Goal: Contribute content: Contribute content

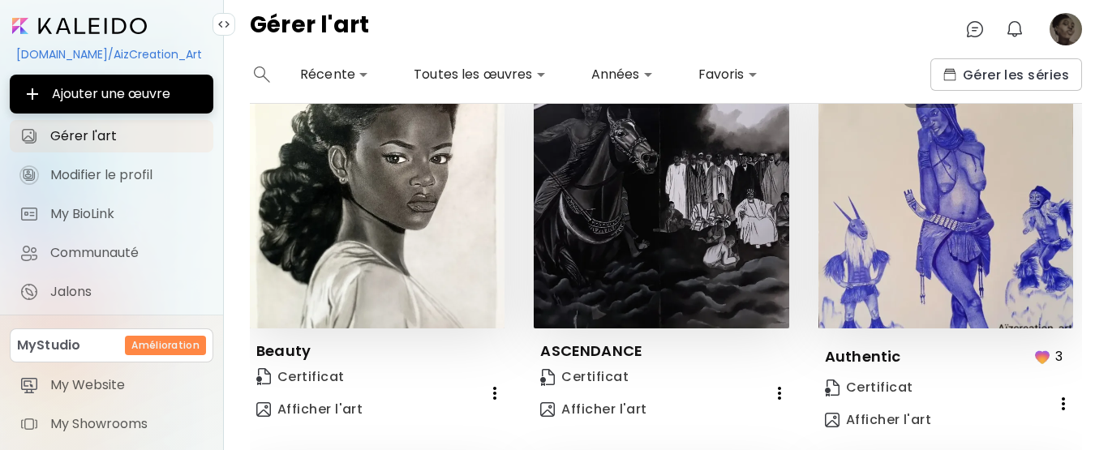
scroll to position [80, 0]
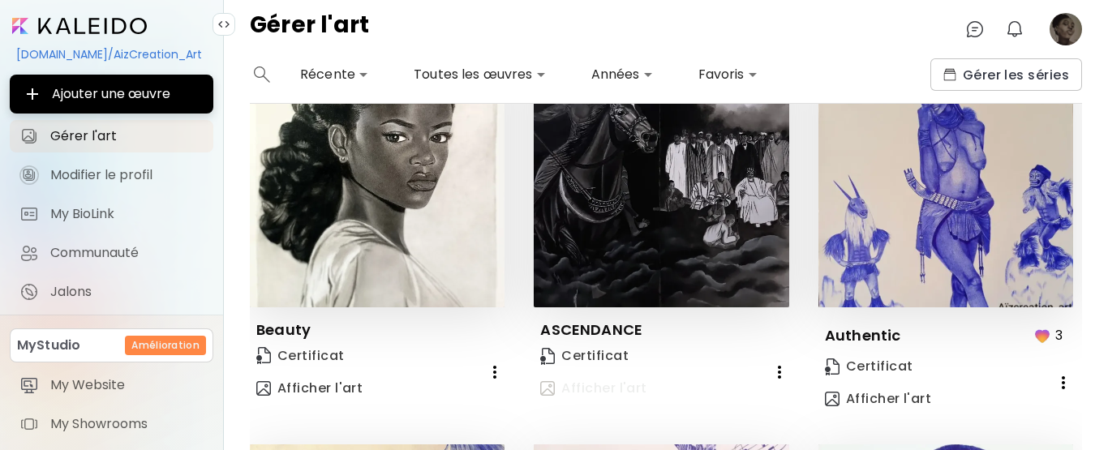
click at [612, 385] on span "Afficher l'art" at bounding box center [593, 389] width 106 height 18
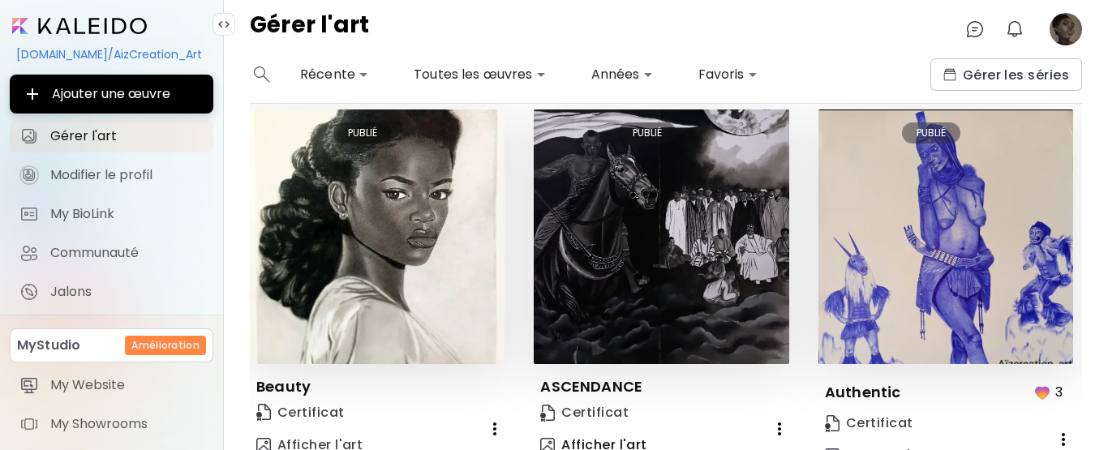
scroll to position [0, 0]
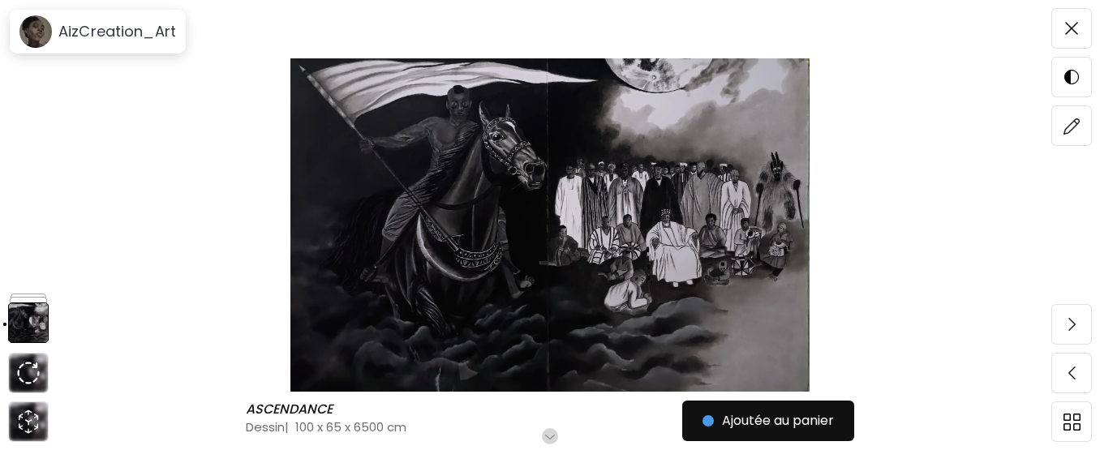
scroll to position [97, 0]
click at [1074, 130] on img at bounding box center [1071, 126] width 17 height 17
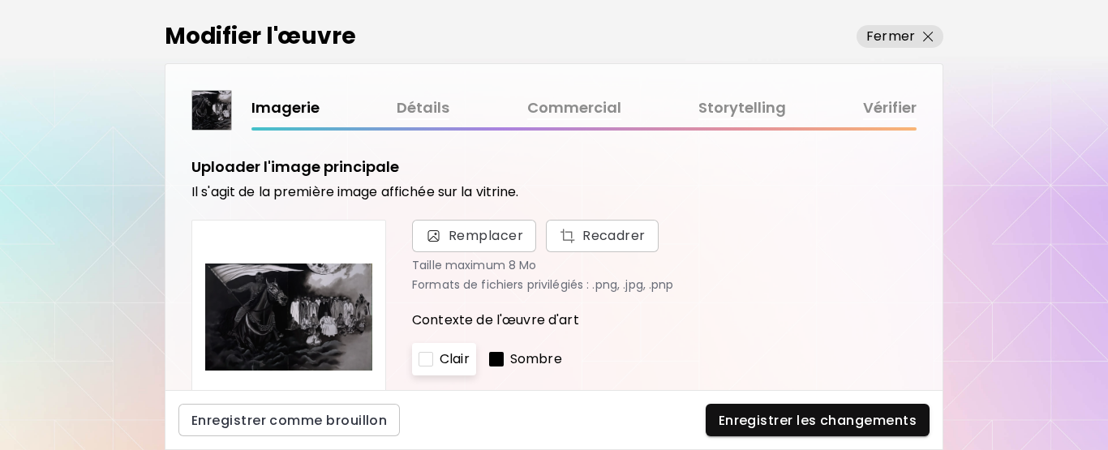
click at [758, 112] on link "Storytelling" at bounding box center [742, 109] width 88 height 24
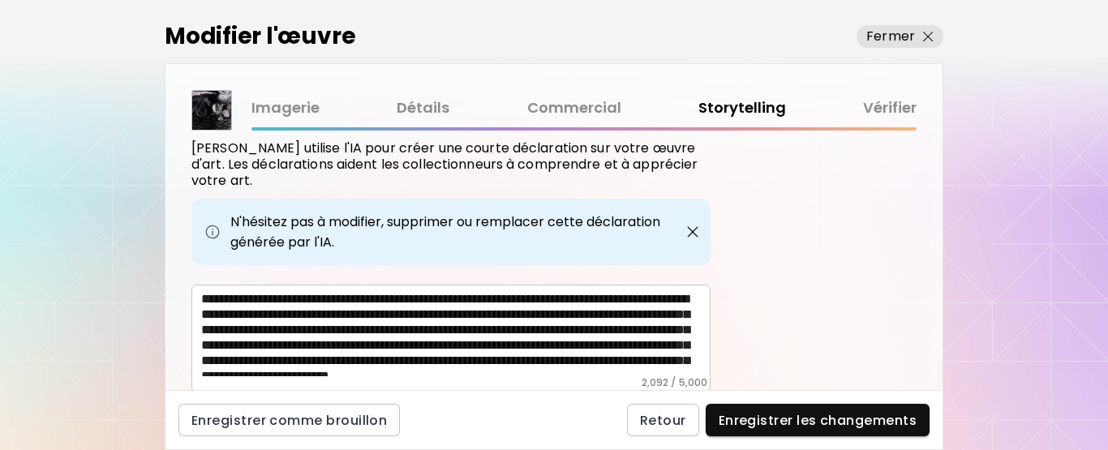
scroll to position [569, 0]
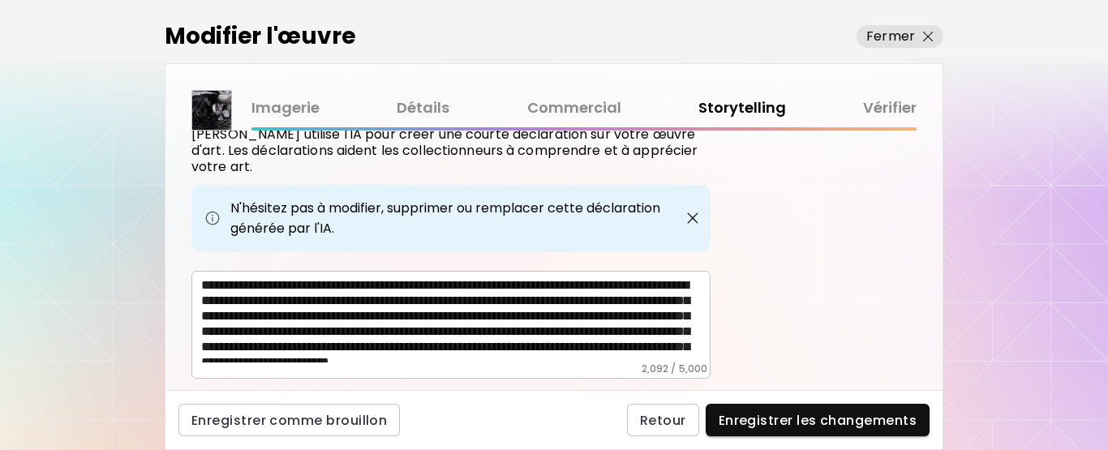
click at [204, 277] on textarea at bounding box center [455, 319] width 509 height 85
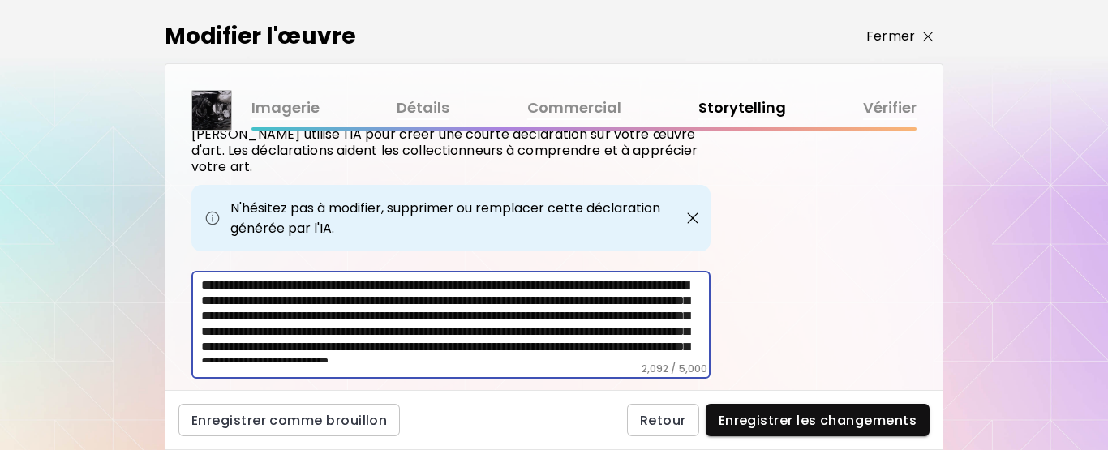
click at [896, 34] on p "Fermer" at bounding box center [890, 36] width 49 height 19
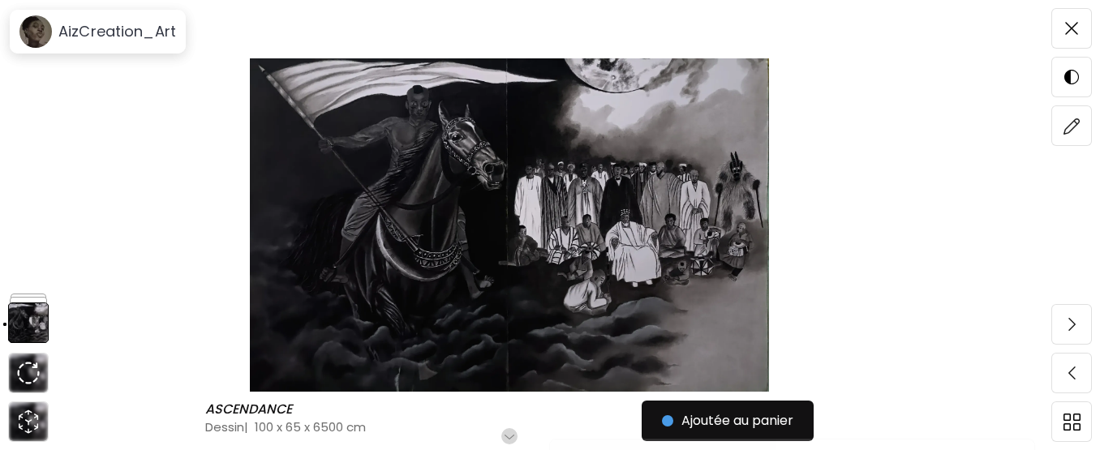
scroll to position [118, 0]
